Goal: Entertainment & Leisure: Consume media (video, audio)

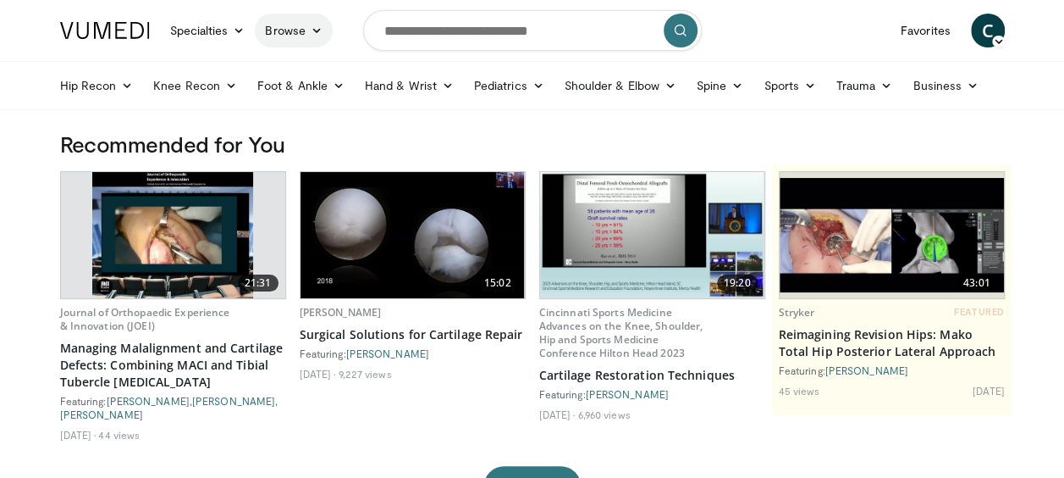
click at [304, 29] on link "Browse" at bounding box center [294, 31] width 78 height 34
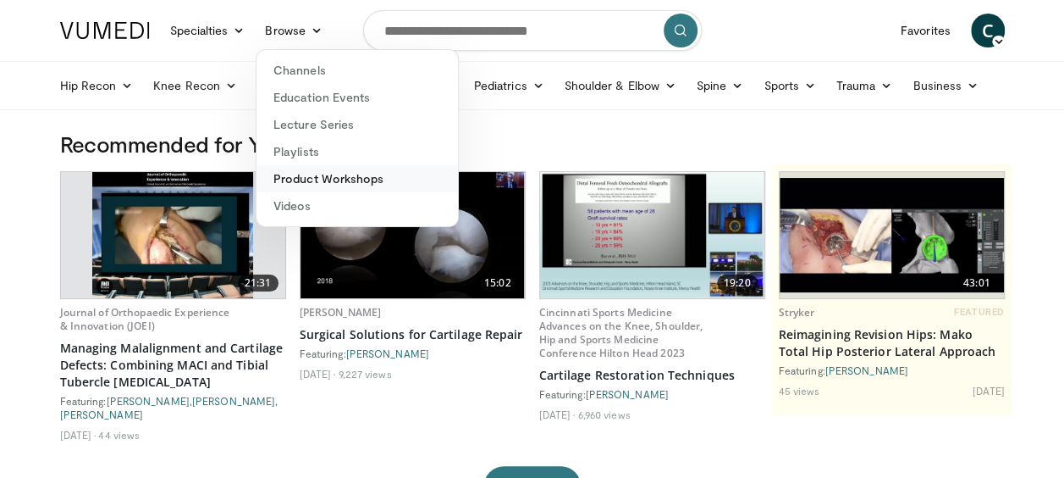
click at [310, 179] on link "Product Workshops" at bounding box center [358, 178] width 202 height 27
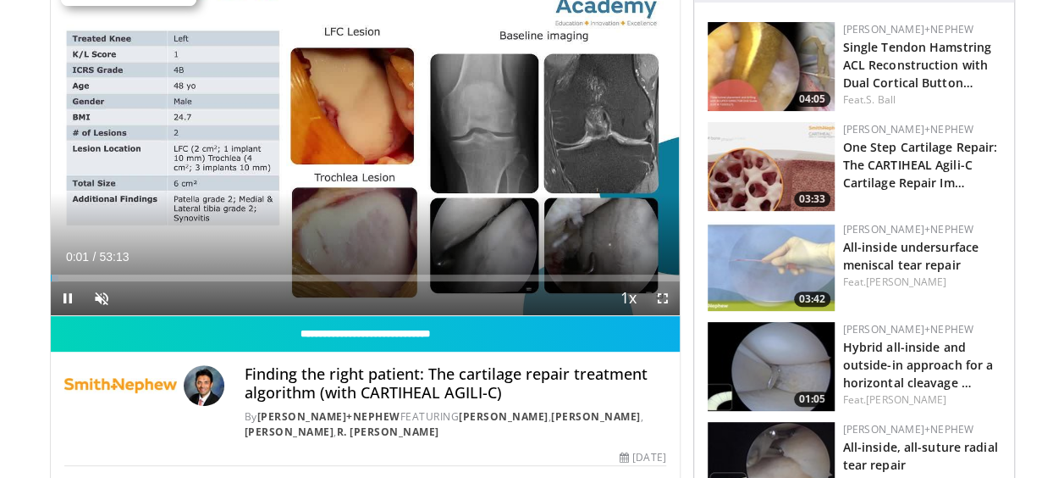
click at [655, 298] on span "Video Player" at bounding box center [663, 298] width 34 height 34
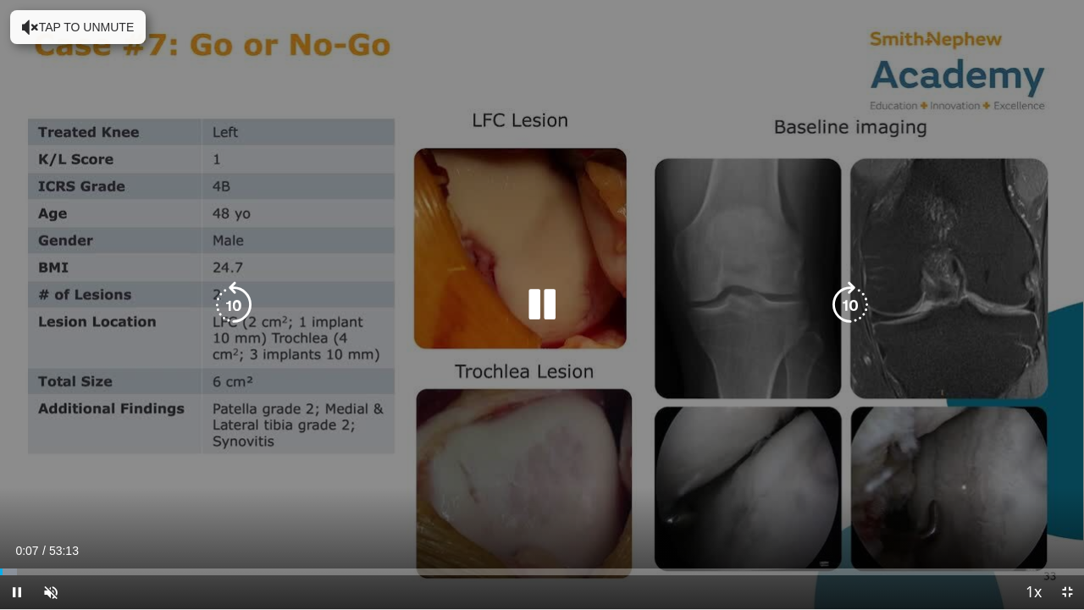
click at [58, 27] on button "Tap to unmute" at bounding box center [77, 27] width 135 height 34
click at [829, 301] on icon "Video Player" at bounding box center [849, 304] width 47 height 47
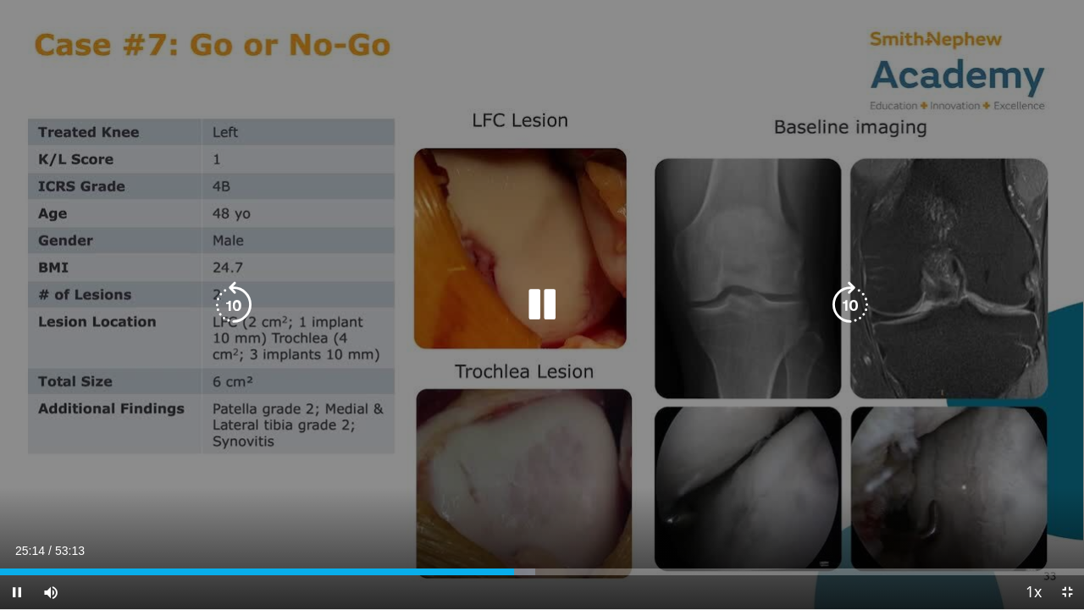
click at [1054, 477] on div "10 seconds Tap to unmute" at bounding box center [542, 304] width 1084 height 609
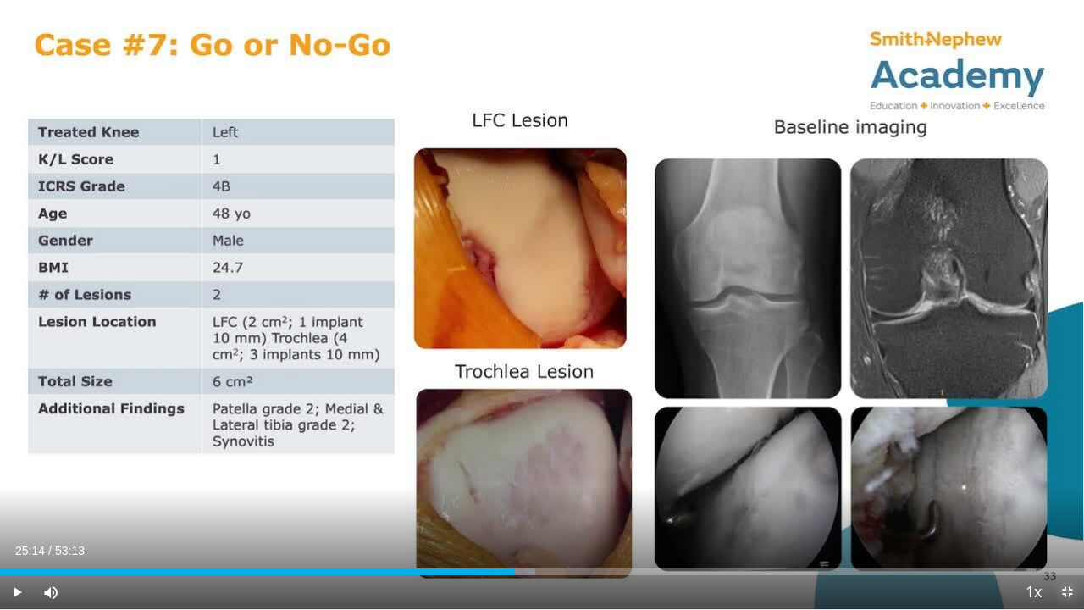
click at [1059, 477] on span "Video Player" at bounding box center [1067, 592] width 34 height 34
